Goal: Information Seeking & Learning: Learn about a topic

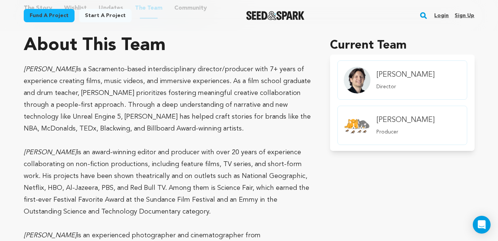
scroll to position [424, 0]
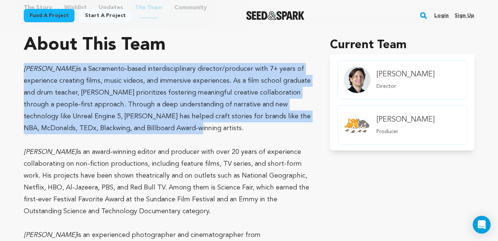
drag, startPoint x: 21, startPoint y: 68, endPoint x: 164, endPoint y: 131, distance: 157.1
click at [164, 131] on div "Fund a project Project details Rhythm [GEOGRAPHIC_DATA], [US_STATE] | Film Shor…" at bounding box center [249, 57] width 475 height 901
copy p "[PERSON_NAME] is a Sacramento-based interdisciplinary director/producer with 7+…"
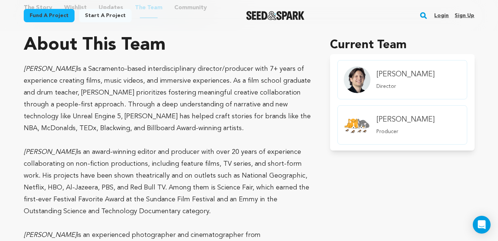
click at [189, 27] on div "Fund a project Start a project Search Login Sign up Start a project" at bounding box center [249, 15] width 475 height 31
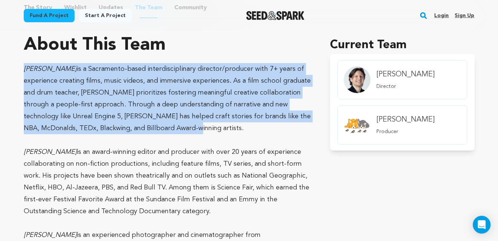
drag, startPoint x: 23, startPoint y: 71, endPoint x: 173, endPoint y: 125, distance: 159.5
click at [173, 125] on div "Fund a project Project details Rhythm [GEOGRAPHIC_DATA], [US_STATE] | Film Shor…" at bounding box center [249, 57] width 475 height 901
copy p "[PERSON_NAME] is a Sacramento-based interdisciplinary director/producer with 7+…"
click at [195, 85] on p "[PERSON_NAME] is a Sacramento-based interdisciplinary director/producer with 7+…" at bounding box center [168, 98] width 289 height 71
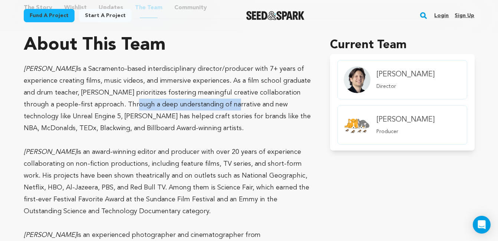
drag, startPoint x: 125, startPoint y: 105, endPoint x: 219, endPoint y: 109, distance: 93.6
click at [219, 109] on p "[PERSON_NAME] is a Sacramento-based interdisciplinary director/producer with 7+…" at bounding box center [168, 98] width 289 height 71
copy span "deep understanding of narrative"
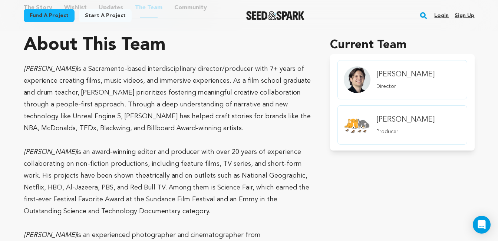
click at [252, 52] on div "About This Team" at bounding box center [168, 45] width 289 height 18
click at [400, 125] on div "[PERSON_NAME] Producer" at bounding box center [406, 125] width 64 height 33
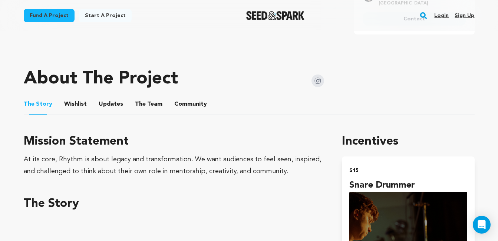
scroll to position [328, 0]
click at [147, 100] on button "The Team" at bounding box center [149, 105] width 18 height 18
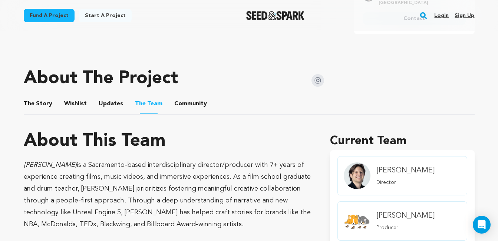
click at [147, 100] on button "The Team" at bounding box center [149, 105] width 18 height 19
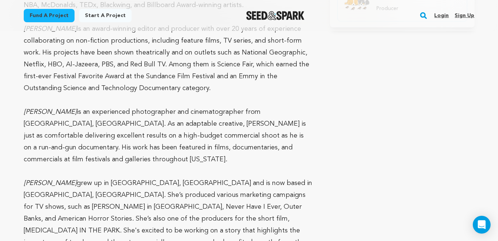
scroll to position [547, 0]
